Goal: Information Seeking & Learning: Find specific fact

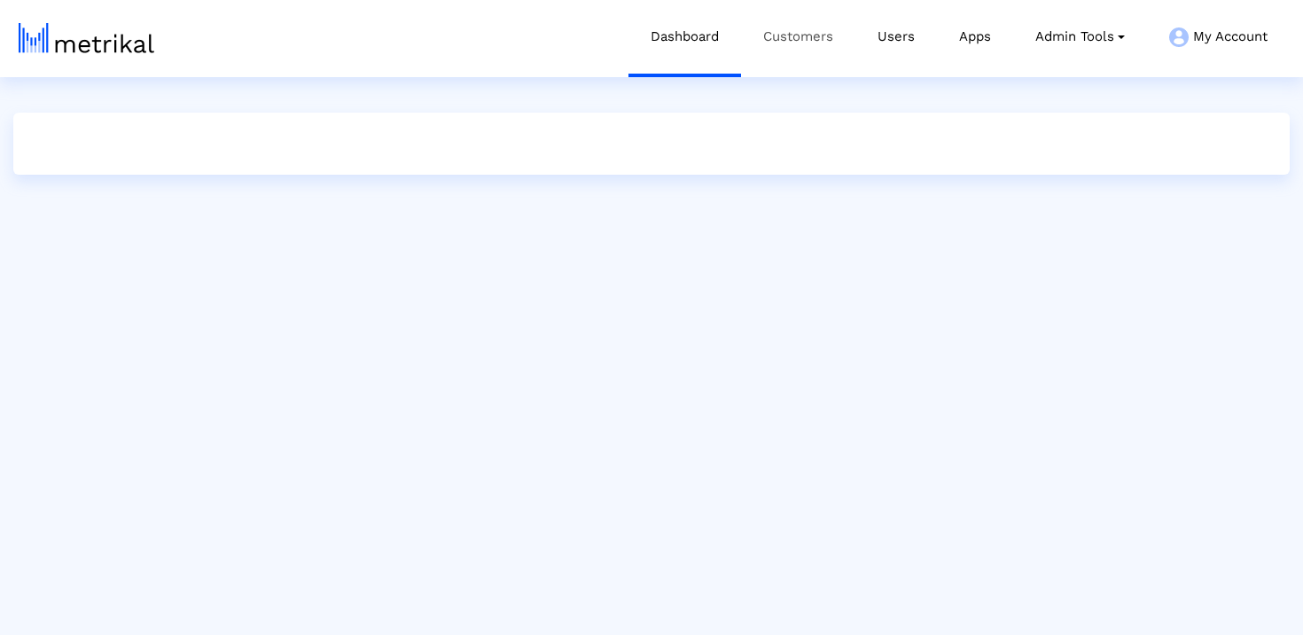
click at [787, 46] on link "Customers" at bounding box center [798, 37] width 114 height 74
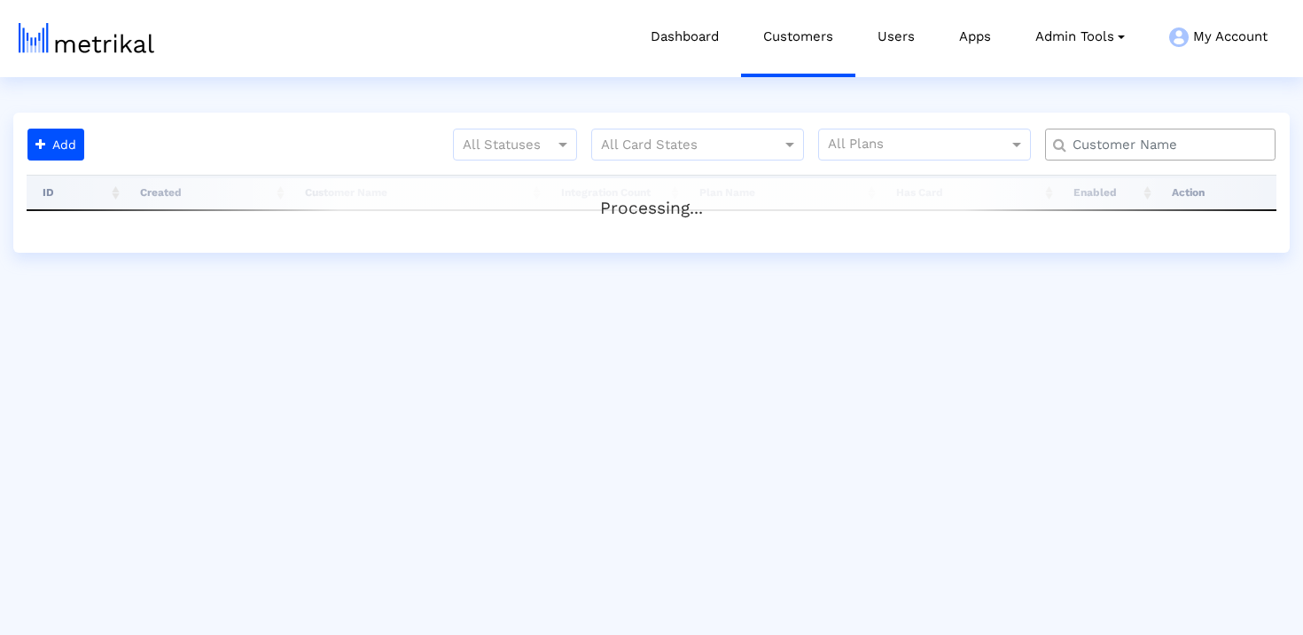
click at [1140, 137] on input "text" at bounding box center [1164, 145] width 208 height 19
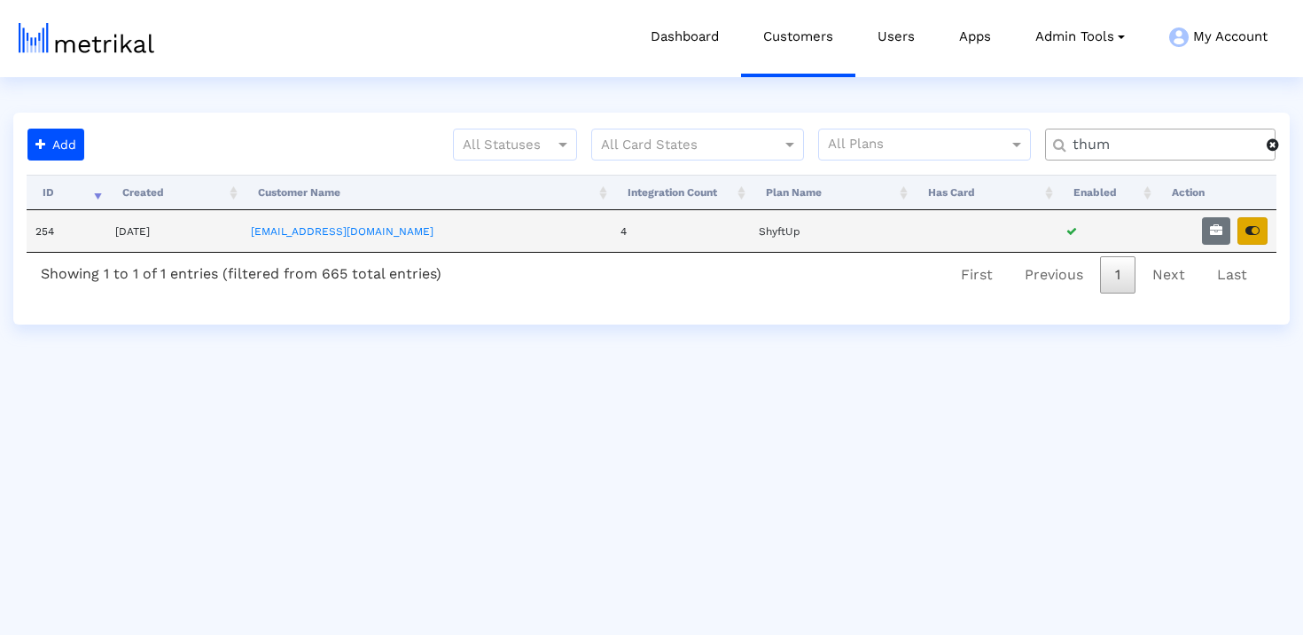
type input "thum"
click at [1253, 227] on icon "button" at bounding box center [1252, 230] width 14 height 12
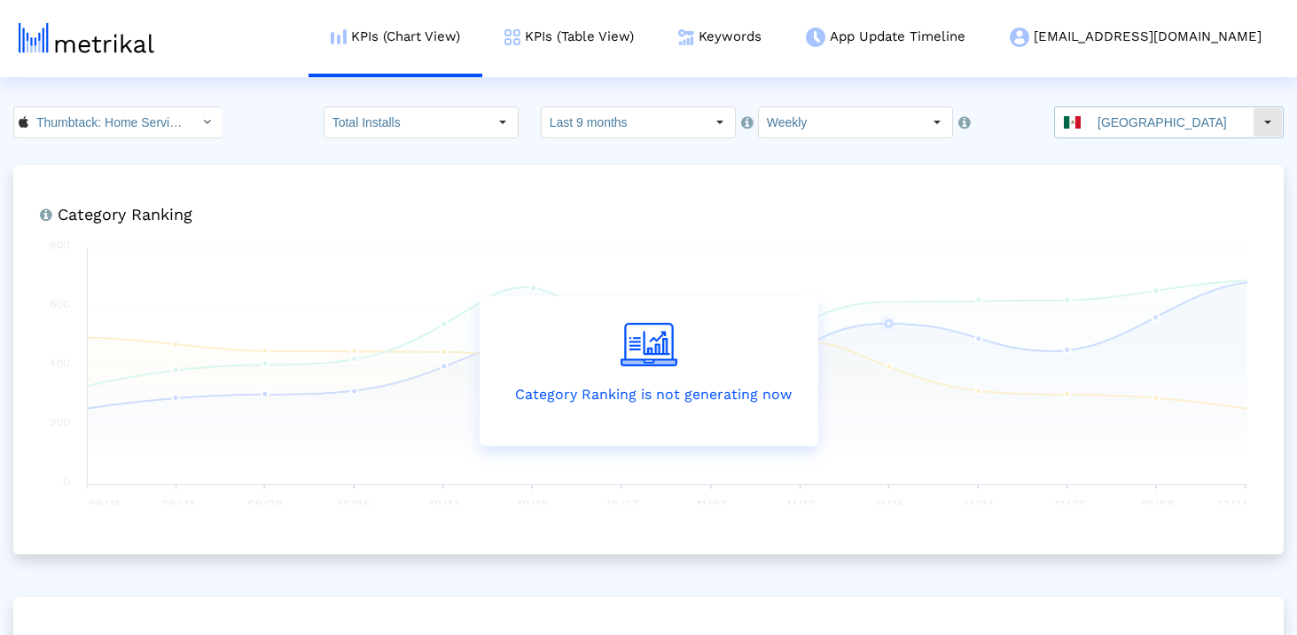
click at [1118, 118] on input "Mexico" at bounding box center [1170, 122] width 163 height 30
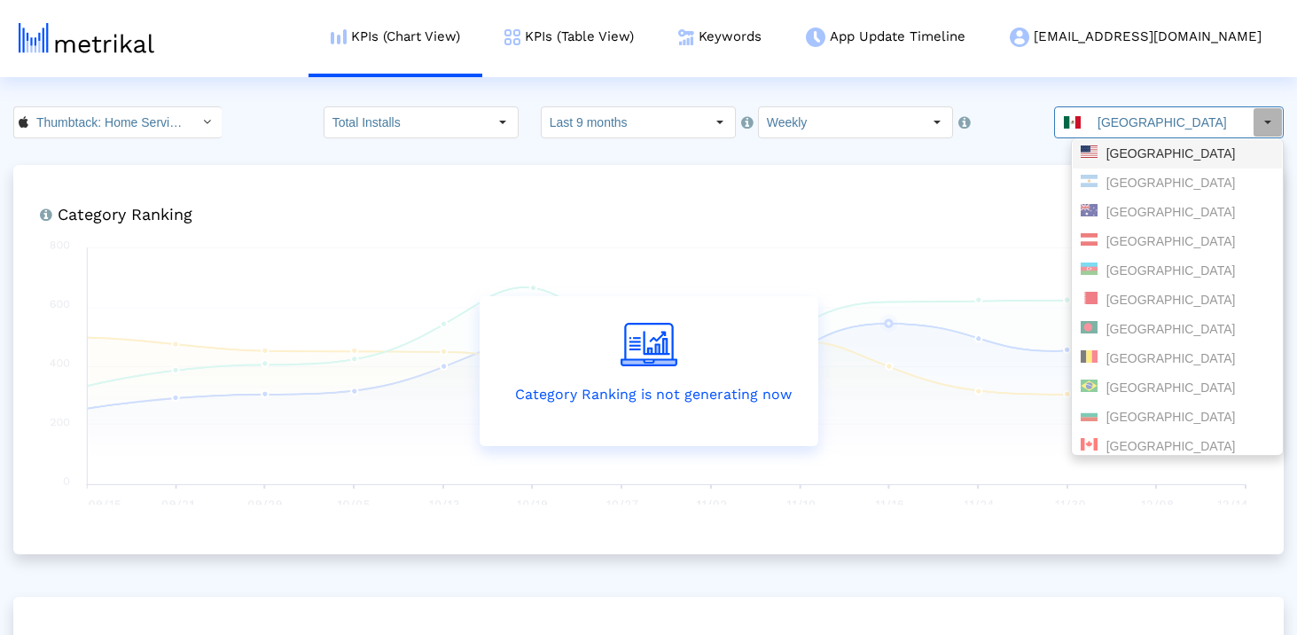
click at [1129, 152] on div "United States" at bounding box center [1176, 153] width 193 height 17
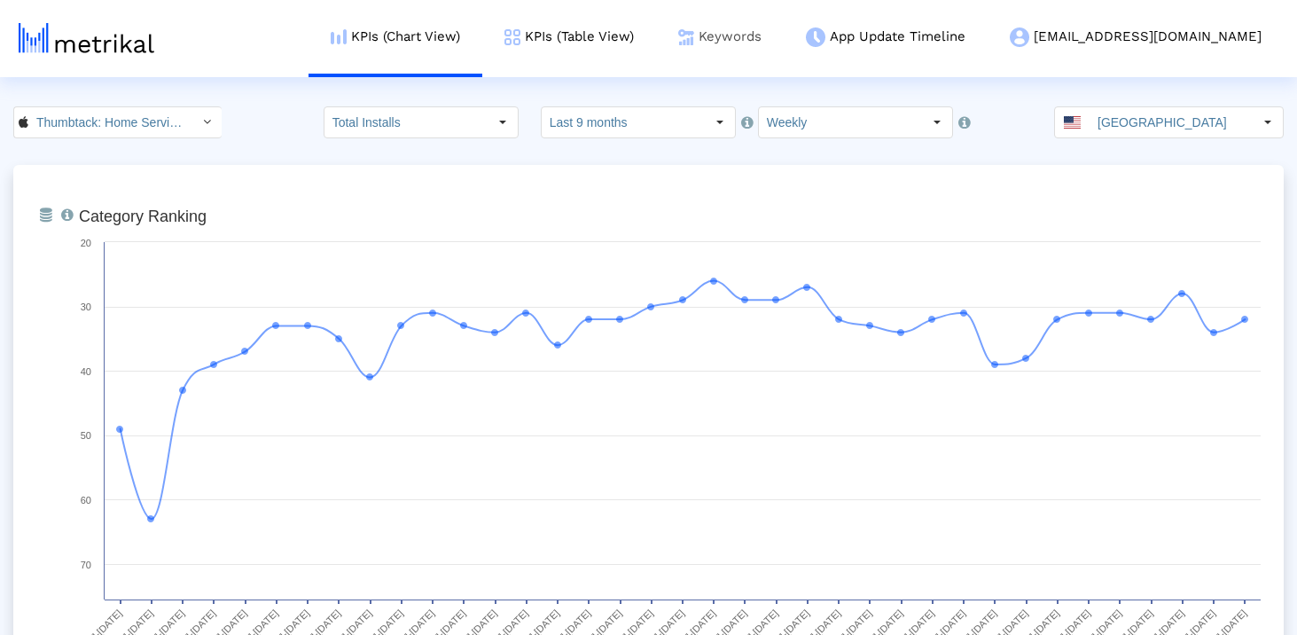
click at [783, 36] on link "Keywords" at bounding box center [720, 37] width 128 height 74
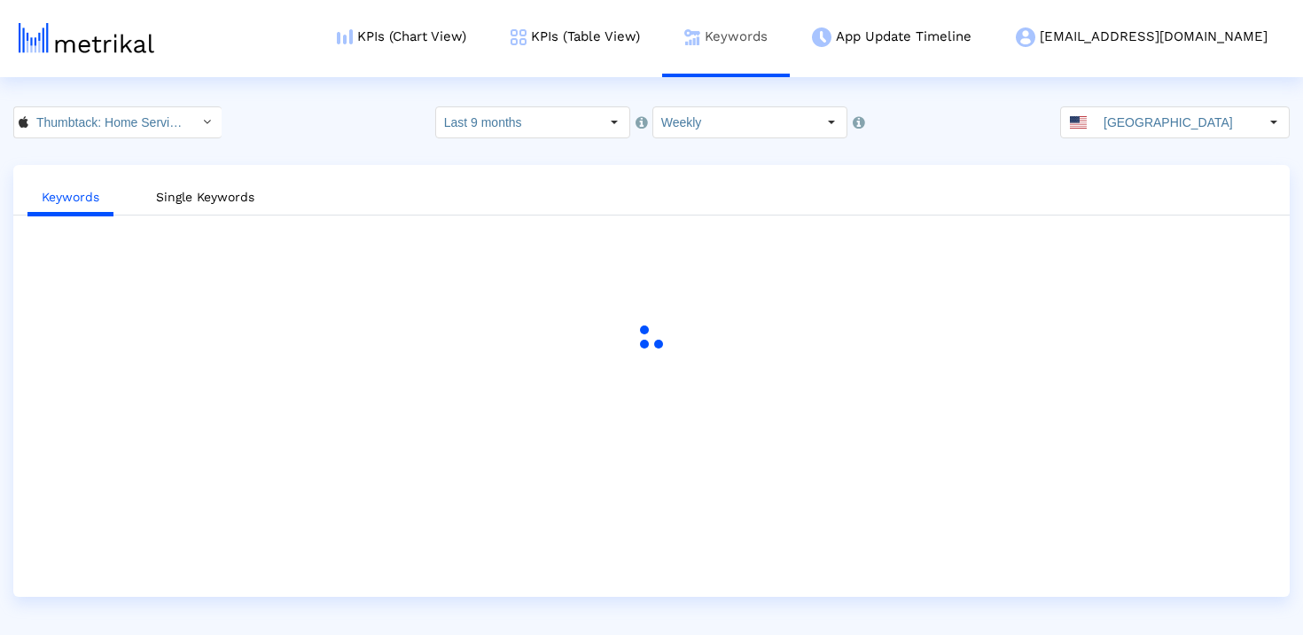
click at [774, 23] on link "Keywords" at bounding box center [726, 37] width 128 height 74
click at [765, 43] on link "Keywords" at bounding box center [726, 37] width 128 height 74
click at [630, 33] on link "KPIs (Table View)" at bounding box center [575, 37] width 174 height 74
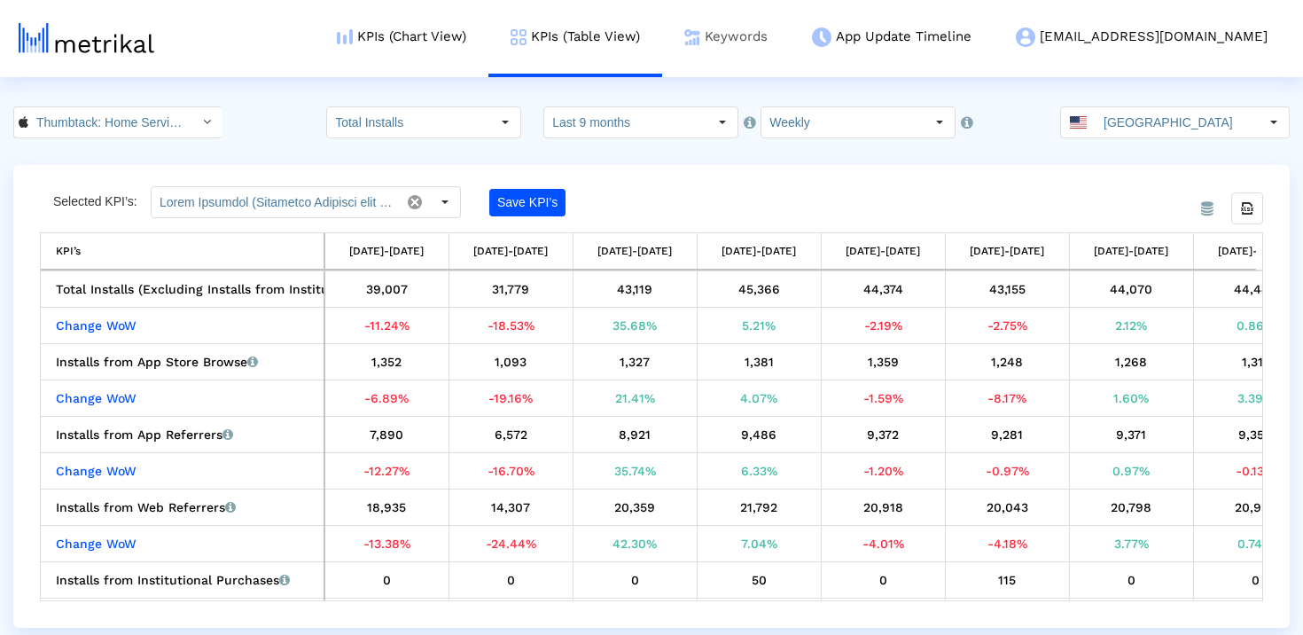
click at [748, 32] on link "Keywords" at bounding box center [726, 37] width 128 height 74
click at [768, 33] on link "Keywords" at bounding box center [726, 37] width 128 height 74
click at [790, 26] on link "Keywords" at bounding box center [726, 37] width 128 height 74
click at [790, 31] on link "Keywords" at bounding box center [726, 37] width 128 height 74
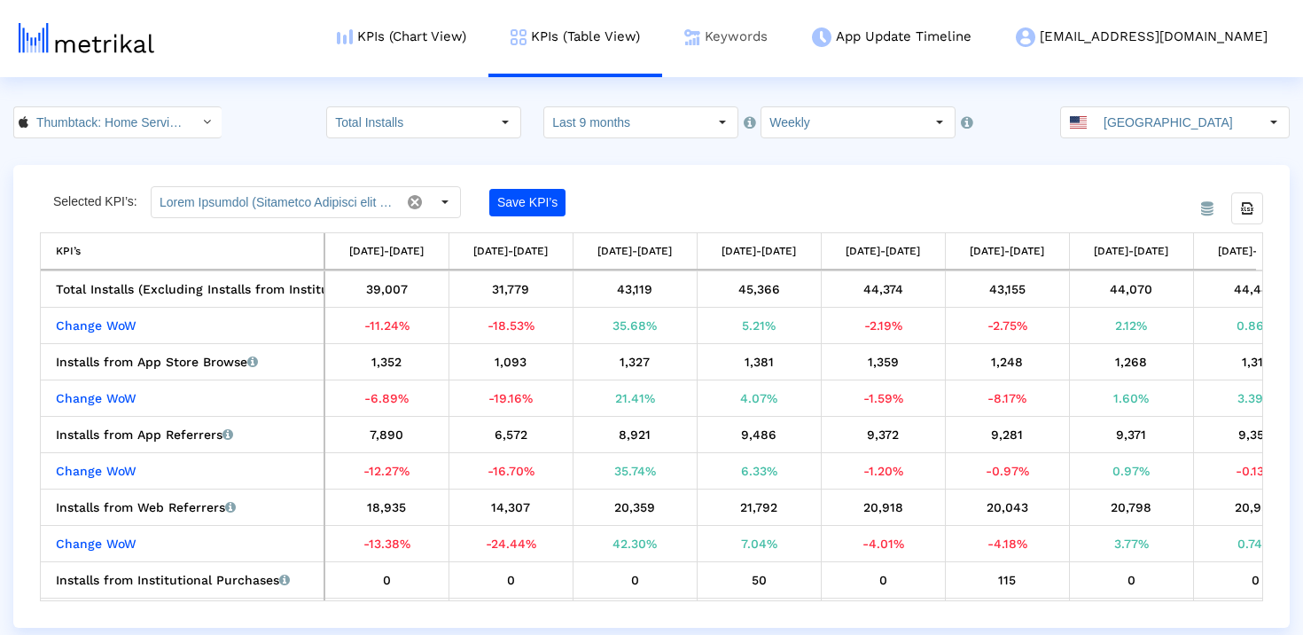
click at [790, 73] on link "Keywords" at bounding box center [726, 37] width 128 height 74
click at [790, 31] on link "Keywords" at bounding box center [726, 37] width 128 height 74
click at [763, 26] on link "Keywords" at bounding box center [726, 37] width 128 height 74
click at [700, 35] on img at bounding box center [692, 37] width 16 height 16
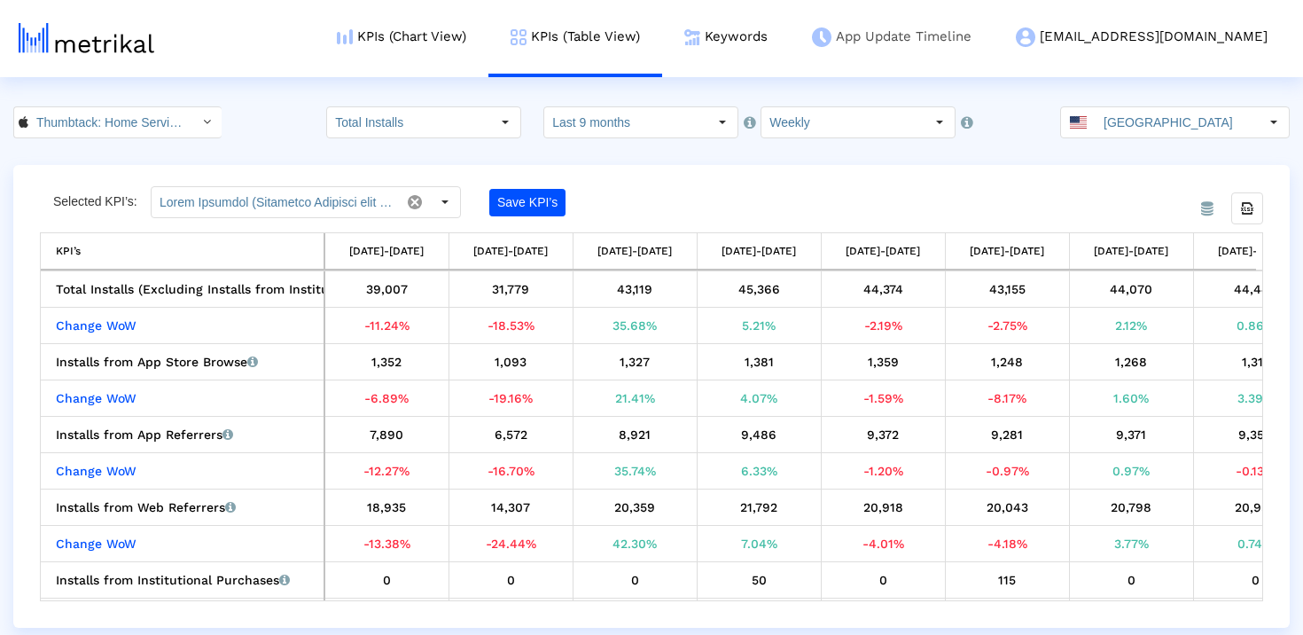
click at [917, 32] on link "App Update Timeline" at bounding box center [892, 37] width 204 height 74
click at [790, 33] on link "Keywords" at bounding box center [726, 37] width 128 height 74
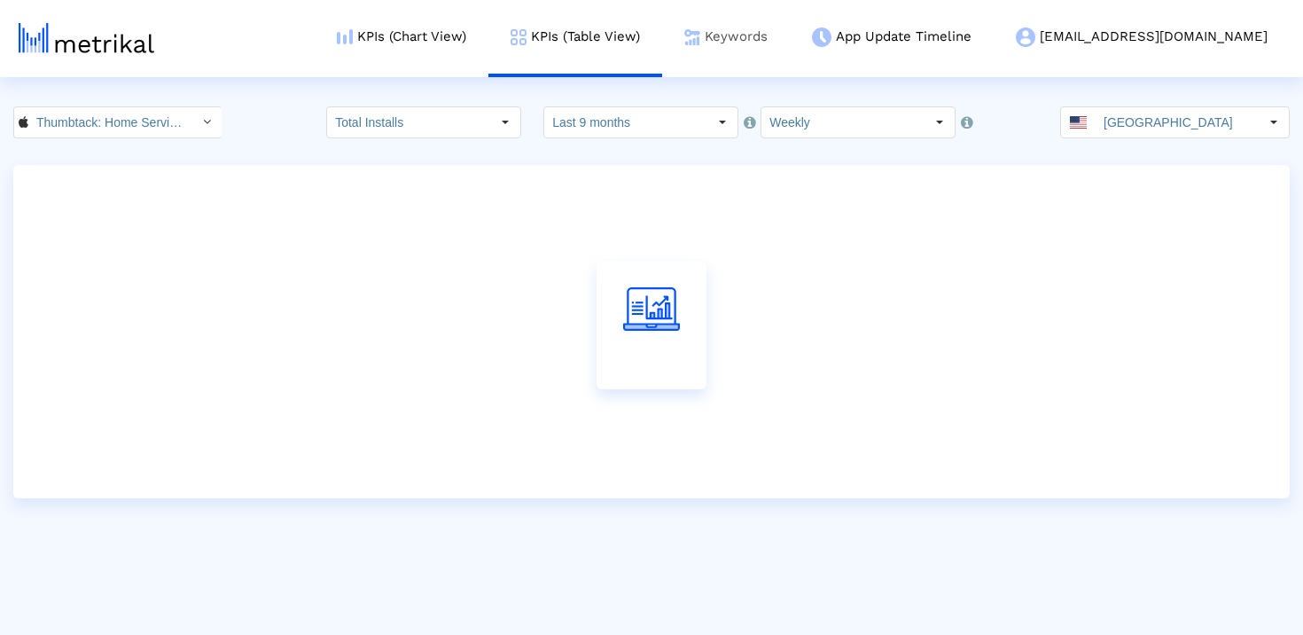
click at [766, 27] on link "Keywords" at bounding box center [726, 37] width 128 height 74
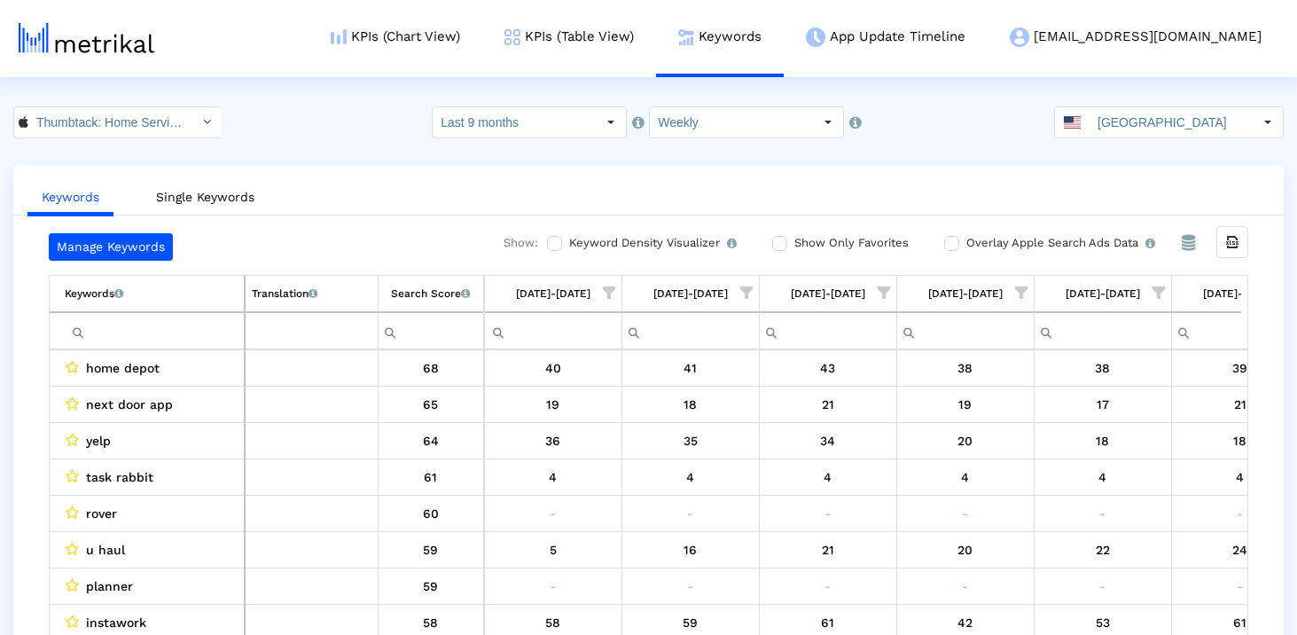
scroll to position [0, 4326]
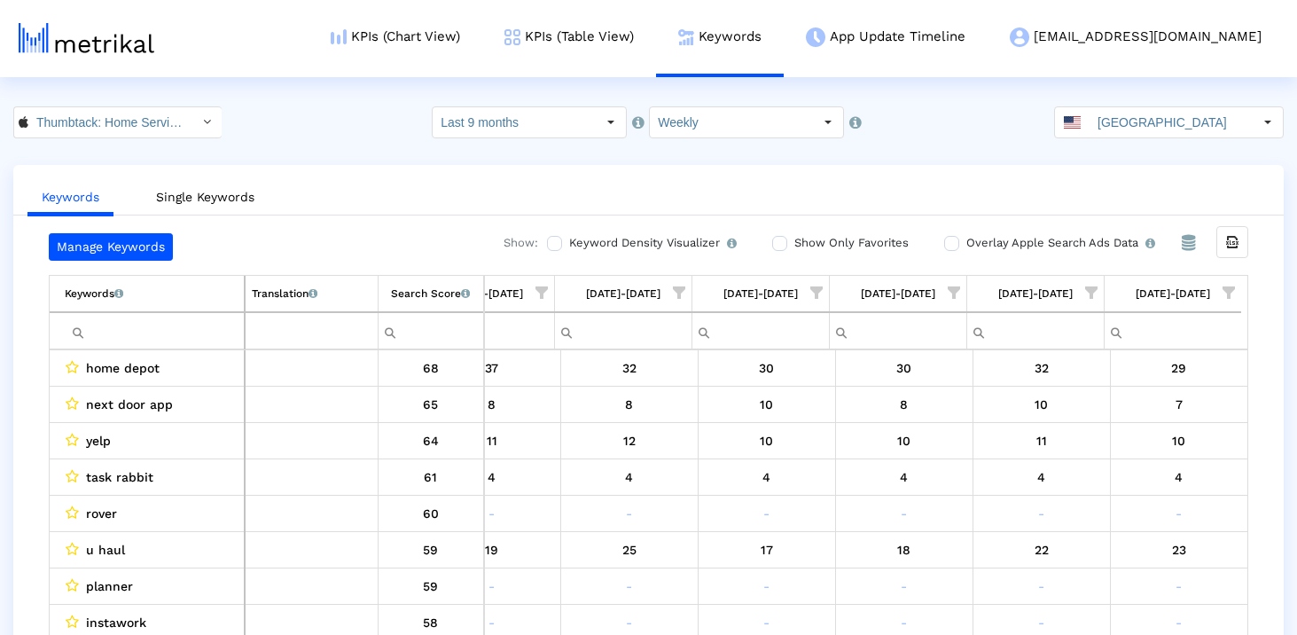
click at [176, 339] on input "Filter cell" at bounding box center [154, 330] width 179 height 29
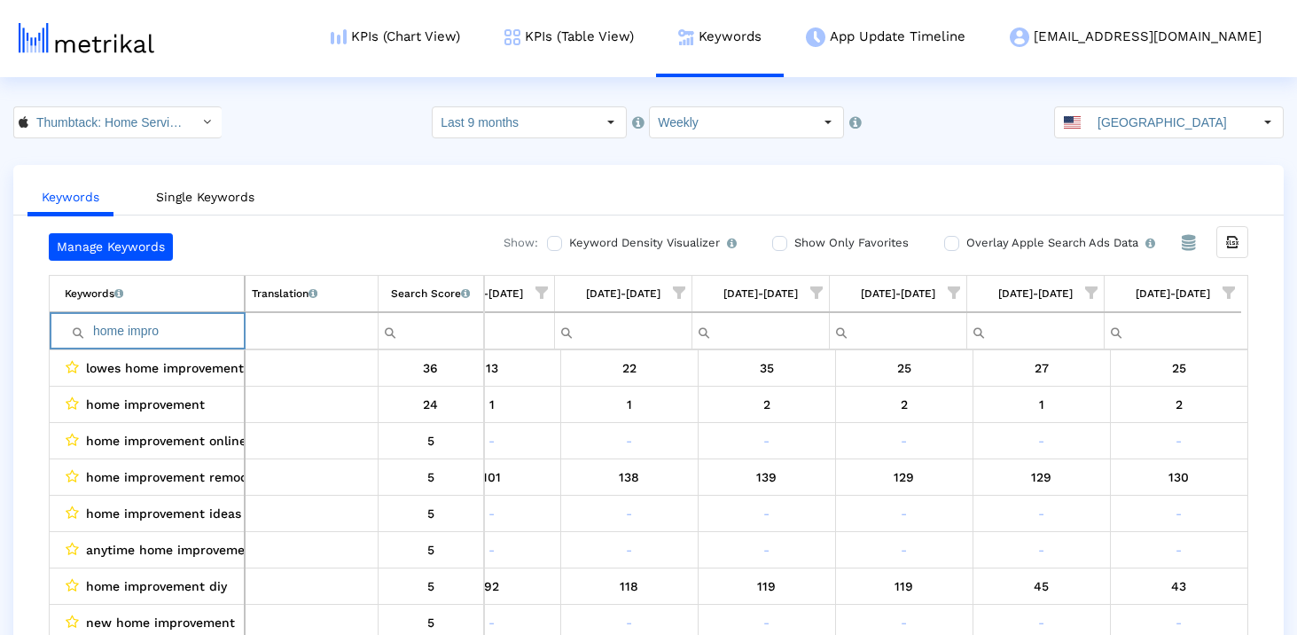
type input "home impro"
